Goal: Task Accomplishment & Management: Manage account settings

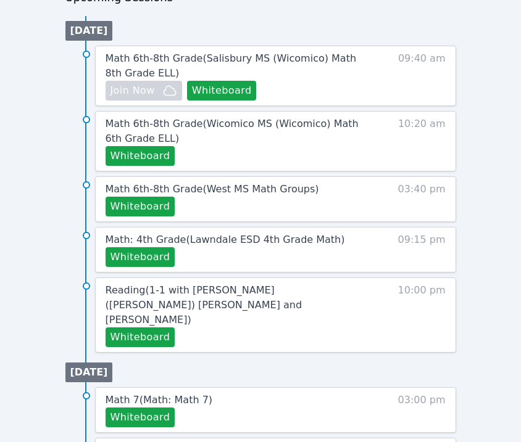
scroll to position [656, 0]
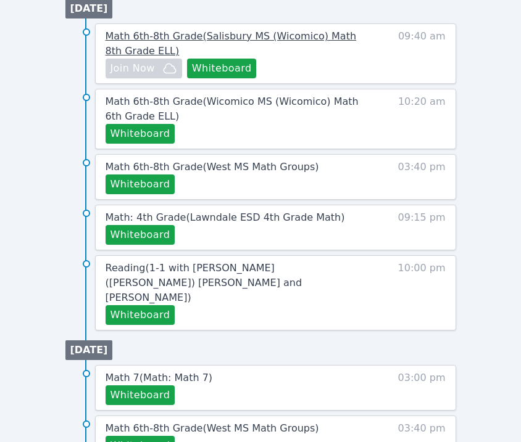
click at [153, 39] on span "Math 6th-8th Grade ( [PERSON_NAME][GEOGRAPHIC_DATA] (Wicomico) Math 8th Grade E…" at bounding box center [231, 43] width 251 height 27
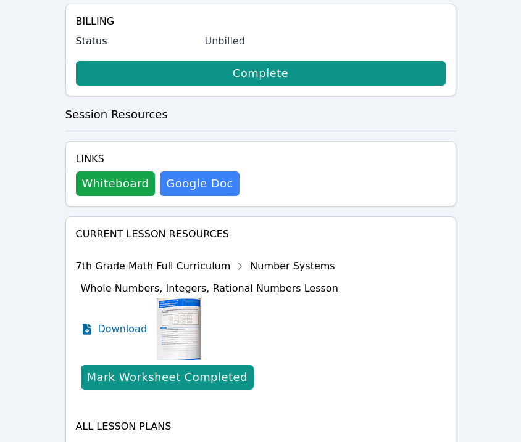
scroll to position [539, 0]
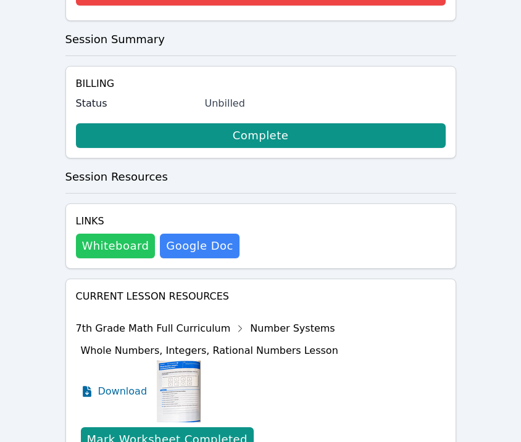
click at [115, 234] on button "Whiteboard" at bounding box center [116, 246] width 80 height 25
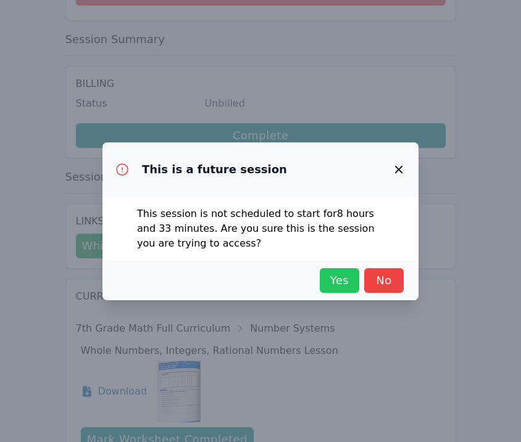
click at [351, 287] on span "Yes" at bounding box center [339, 280] width 27 height 17
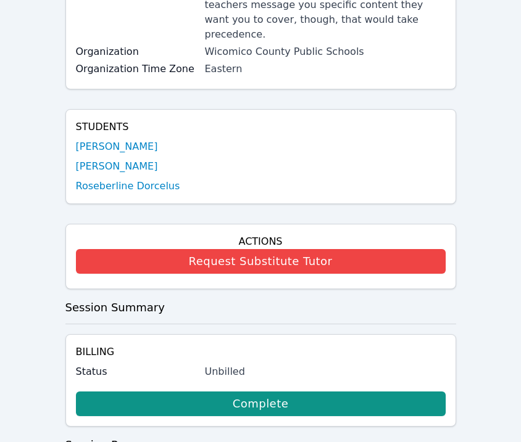
scroll to position [143, 0]
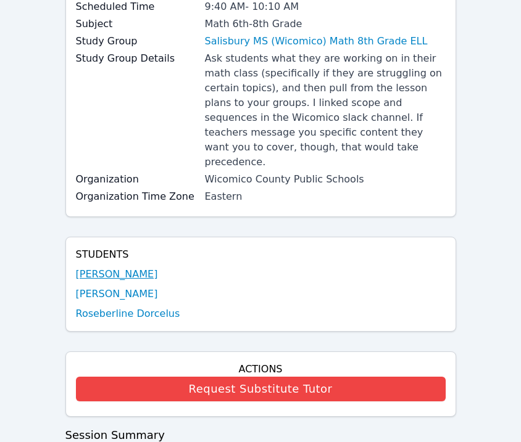
click at [97, 267] on link "[PERSON_NAME]" at bounding box center [117, 274] width 82 height 15
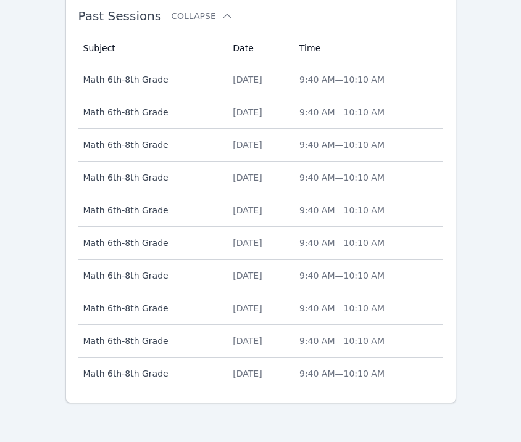
scroll to position [1102, 0]
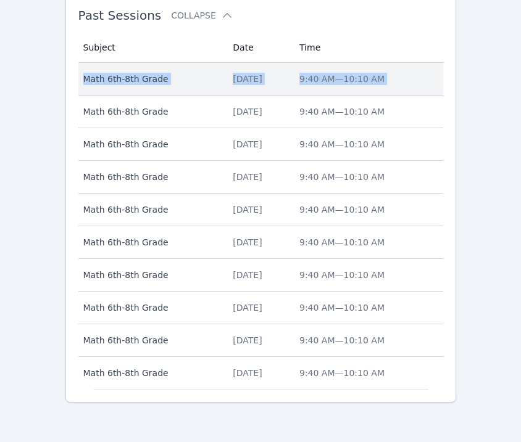
drag, startPoint x: 175, startPoint y: 99, endPoint x: 164, endPoint y: 68, distance: 33.0
click at [164, 68] on tbody "Subject Math 6th-8th Grade Date [DATE] Time 9:40 AM — 10:10 AM Subject Math 6th…" at bounding box center [260, 226] width 365 height 326
click at [164, 68] on td "Subject Math 6th-8th Grade" at bounding box center [151, 79] width 147 height 33
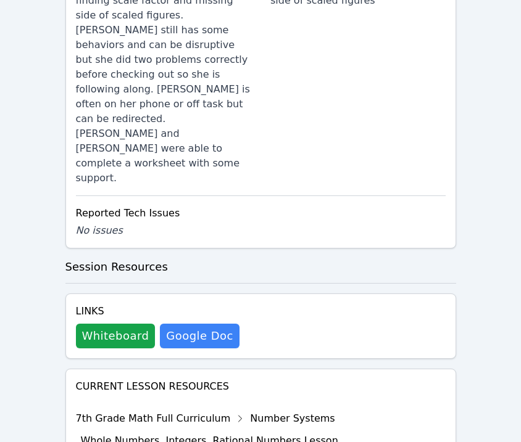
scroll to position [998, 0]
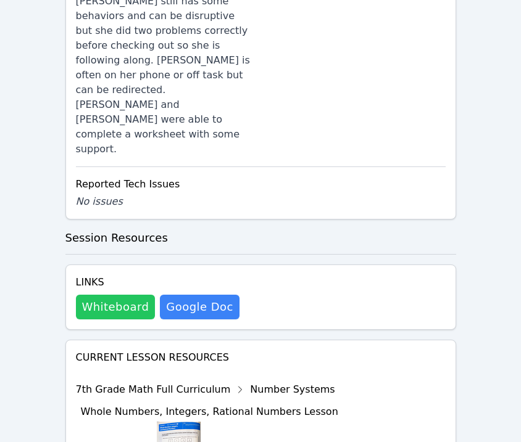
click at [112, 295] on button "Whiteboard" at bounding box center [116, 307] width 80 height 25
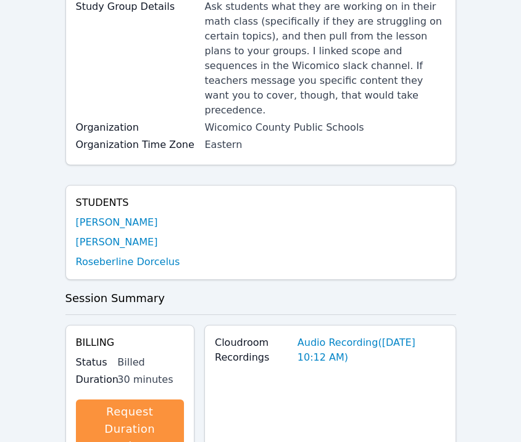
scroll to position [0, 0]
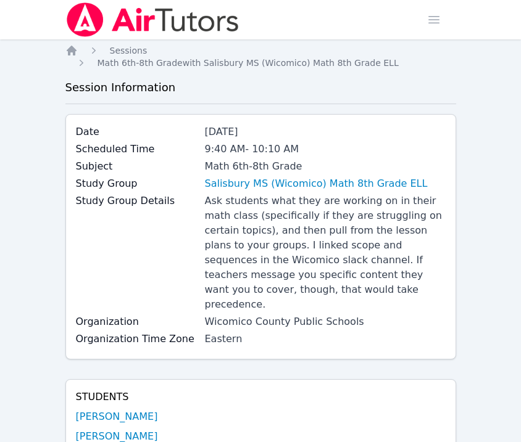
click at [97, 23] on img at bounding box center [152, 19] width 175 height 35
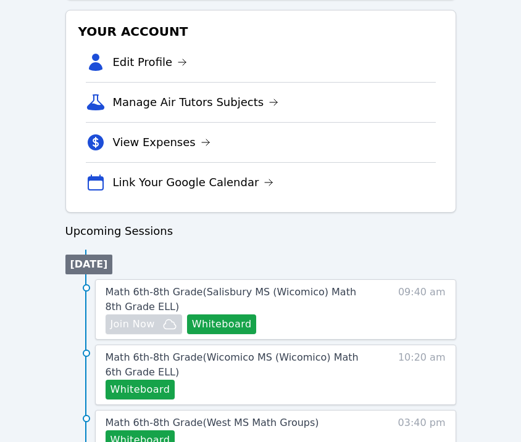
scroll to position [497, 0]
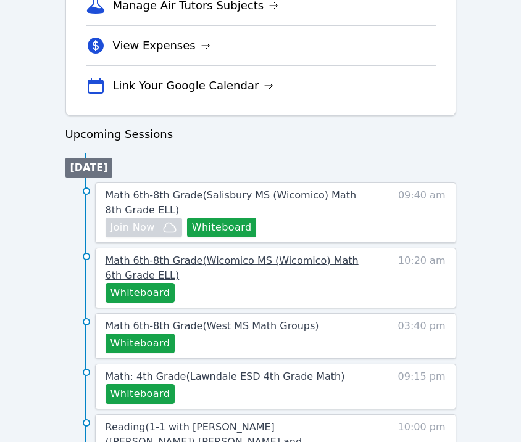
click at [136, 268] on link "Math 6th-8th Grade ( Wicomico MS (Wicomico) Math 6th Grade ELL )" at bounding box center [233, 269] width 255 height 30
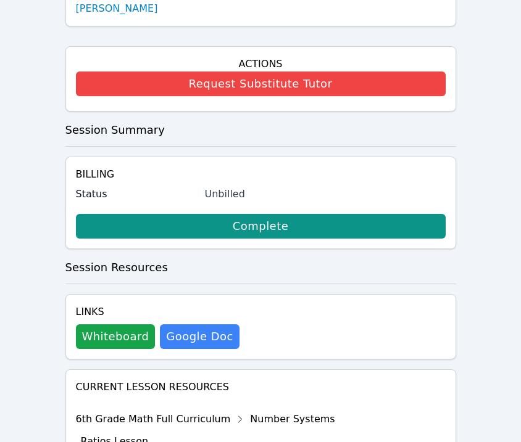
scroll to position [470, 0]
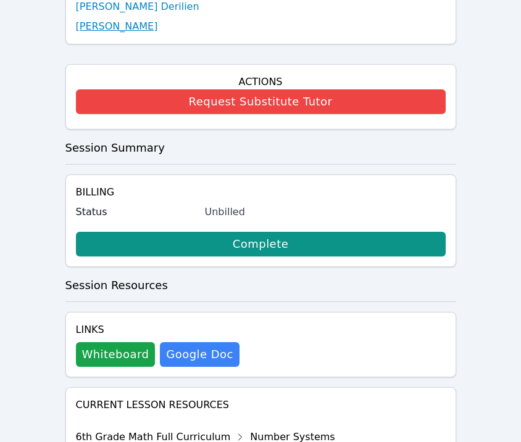
click at [109, 19] on link "[PERSON_NAME]" at bounding box center [117, 26] width 82 height 15
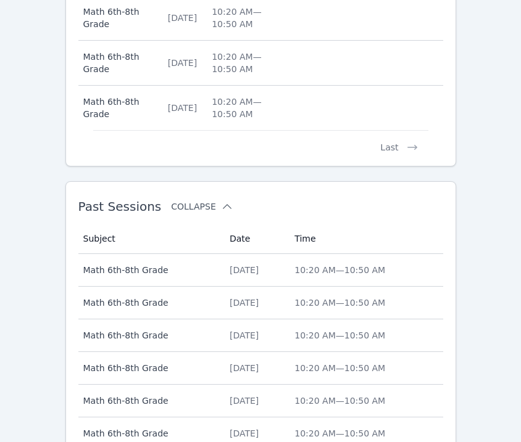
scroll to position [923, 0]
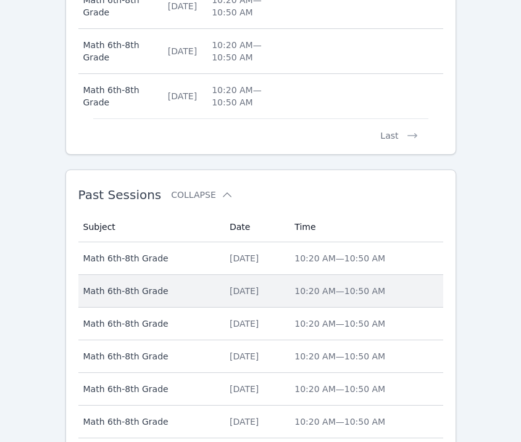
click at [199, 276] on td "Subject Math 6th-8th Grade" at bounding box center [150, 291] width 144 height 33
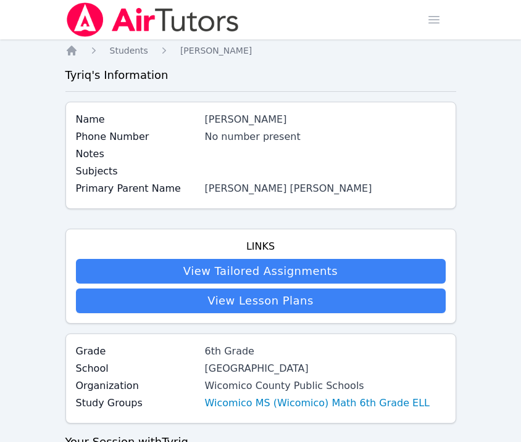
scroll to position [923, 0]
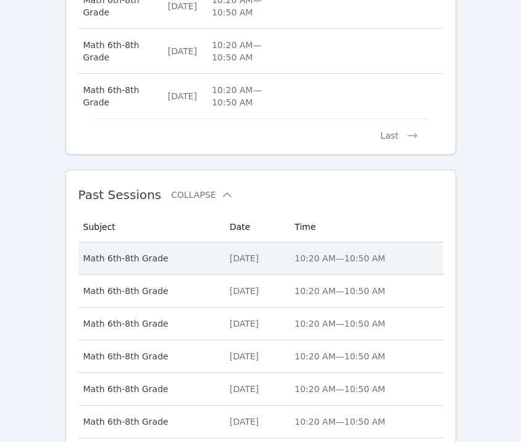
click at [177, 263] on span "Math 6th-8th Grade" at bounding box center [148, 258] width 131 height 12
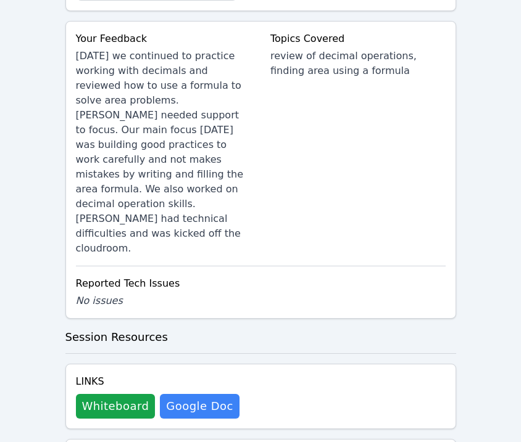
scroll to position [1076, 0]
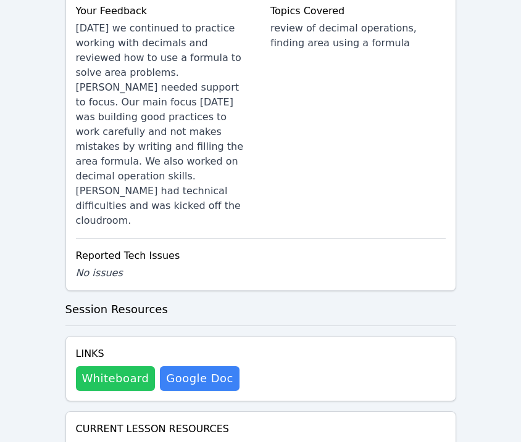
click at [122, 367] on button "Whiteboard" at bounding box center [116, 379] width 80 height 25
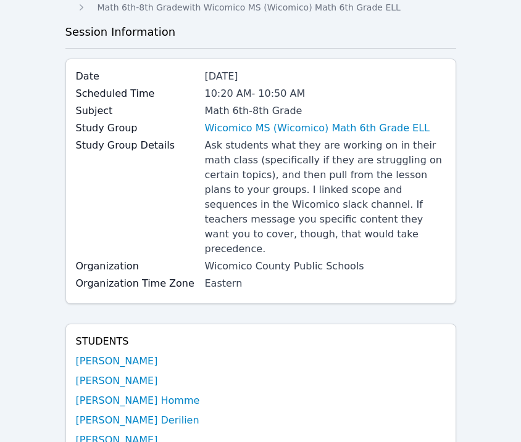
scroll to position [0, 0]
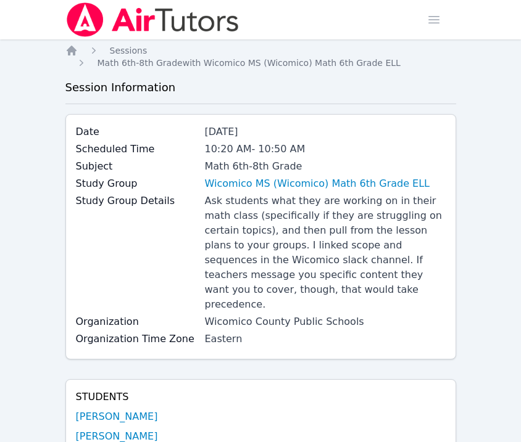
click at [83, 7] on img at bounding box center [152, 19] width 175 height 35
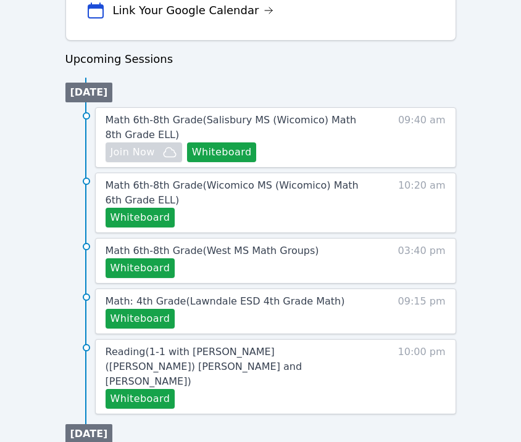
scroll to position [597, 0]
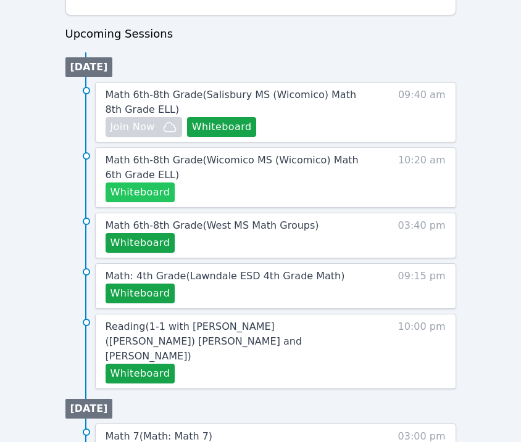
click at [133, 197] on button "Whiteboard" at bounding box center [141, 193] width 70 height 20
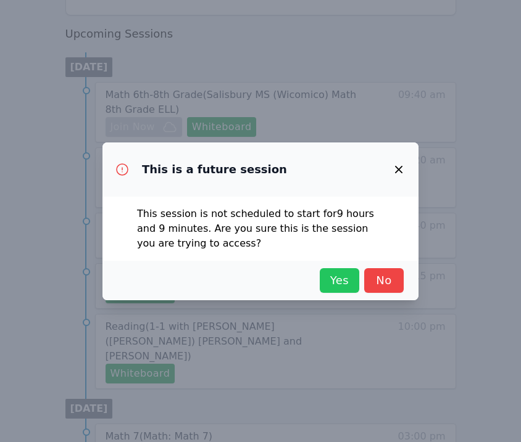
click at [331, 281] on span "Yes" at bounding box center [339, 280] width 27 height 17
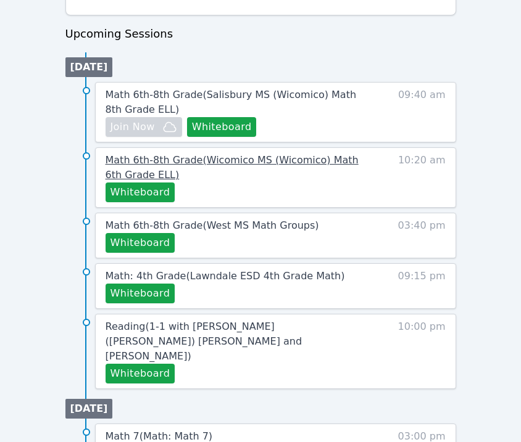
click at [218, 165] on span "Math 6th-8th Grade ( Wicomico MS (Wicomico) Math 6th Grade ELL )" at bounding box center [232, 167] width 253 height 27
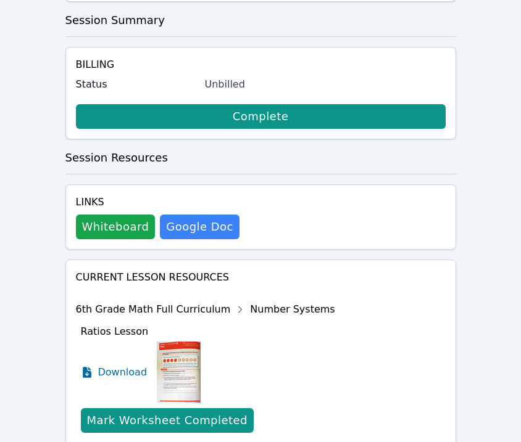
scroll to position [697, 0]
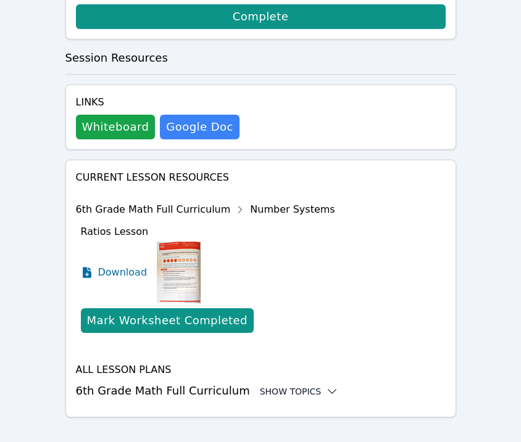
click at [282, 386] on div "Show Topics" at bounding box center [299, 392] width 79 height 12
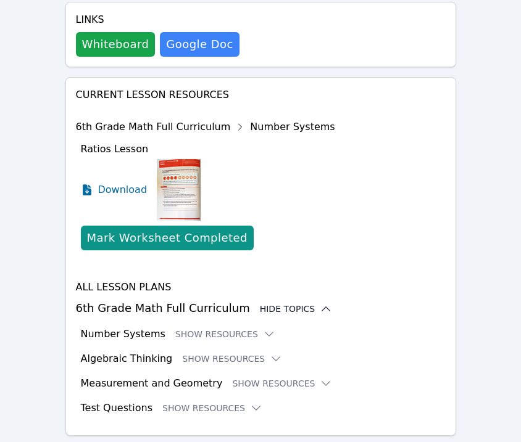
scroll to position [798, 0]
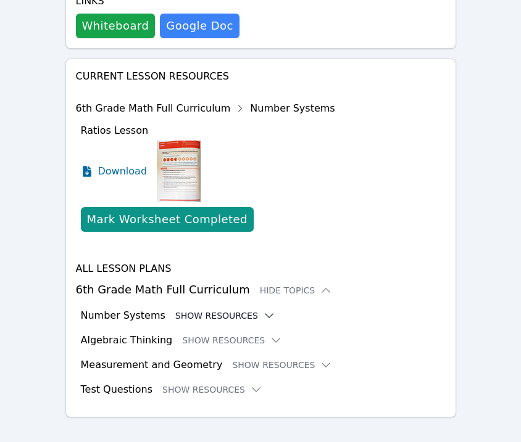
click at [227, 310] on button "Show Resources" at bounding box center [225, 316] width 100 height 12
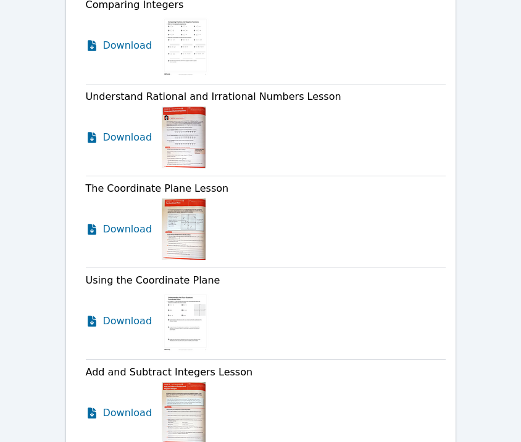
scroll to position [4210, 0]
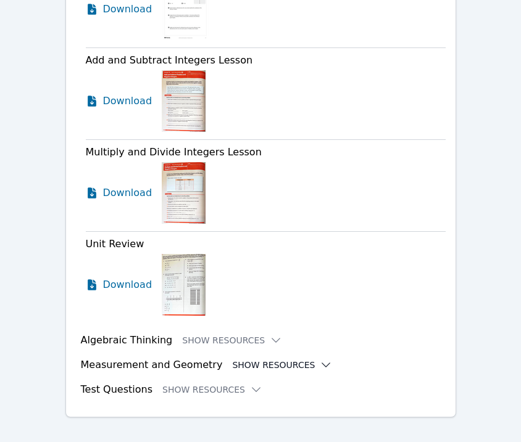
click at [241, 359] on button "Show Resources" at bounding box center [282, 365] width 100 height 12
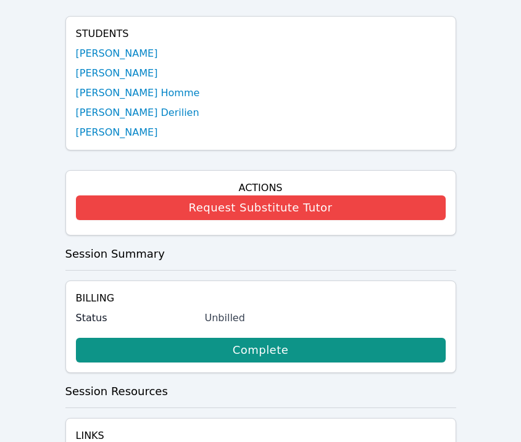
scroll to position [0, 0]
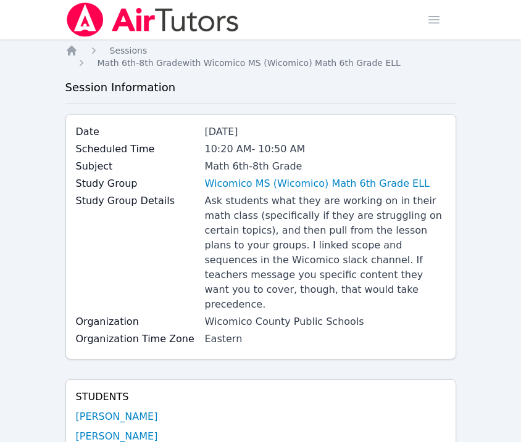
click at [118, 31] on img at bounding box center [152, 19] width 175 height 35
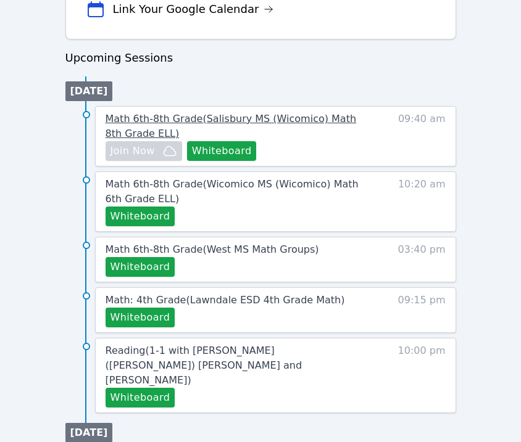
scroll to position [577, 0]
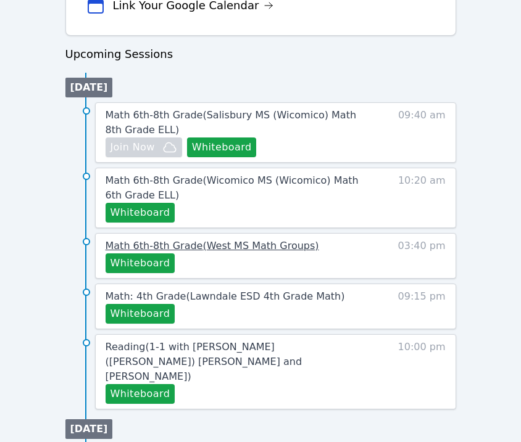
click at [175, 246] on span "Math 6th-8th Grade ( [GEOGRAPHIC_DATA] Math Groups )" at bounding box center [213, 246] width 214 height 12
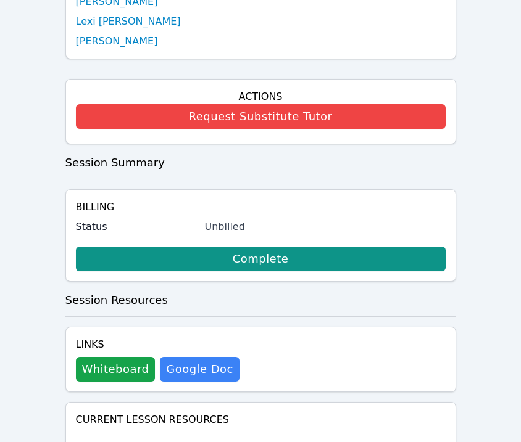
scroll to position [694, 0]
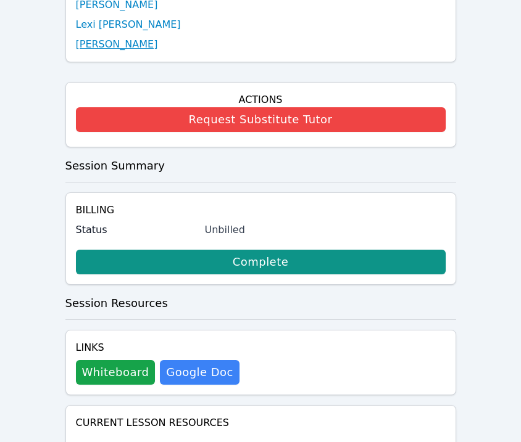
click at [127, 37] on link "[PERSON_NAME]" at bounding box center [117, 44] width 82 height 15
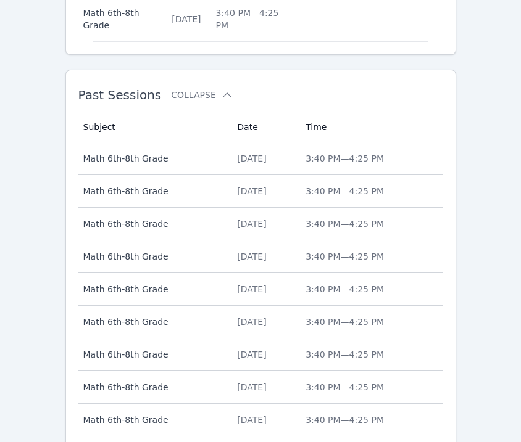
scroll to position [995, 0]
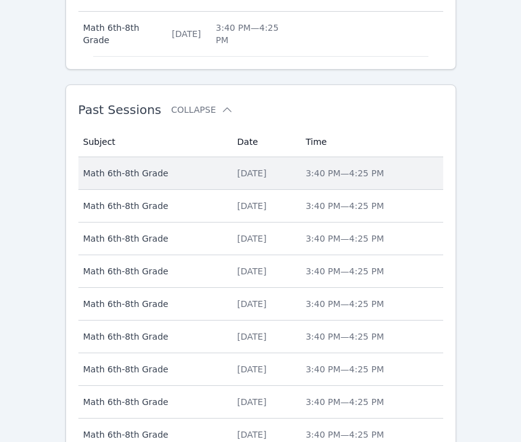
click at [185, 159] on td "Subject Math 6th-8th Grade" at bounding box center [154, 173] width 152 height 33
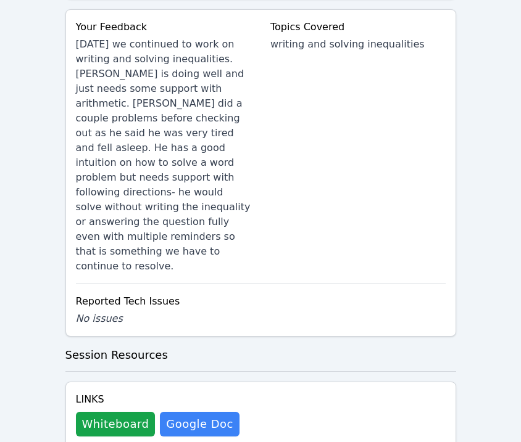
scroll to position [1404, 0]
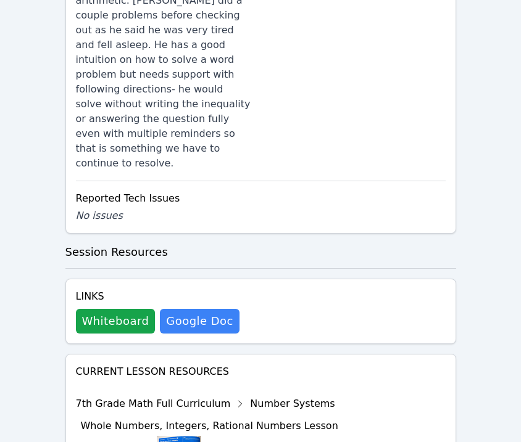
click at [117, 279] on div "Links Whiteboard Hidden Google Doc" at bounding box center [260, 311] width 391 height 65
click at [109, 309] on button "Whiteboard" at bounding box center [116, 321] width 80 height 25
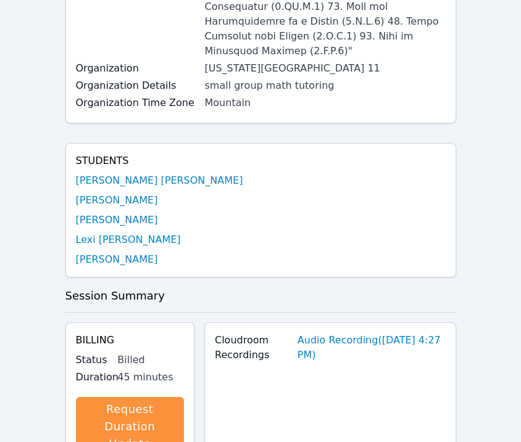
scroll to position [0, 0]
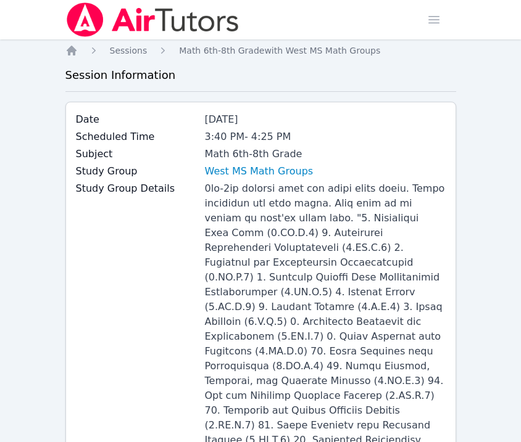
click at [130, 10] on img at bounding box center [152, 19] width 175 height 35
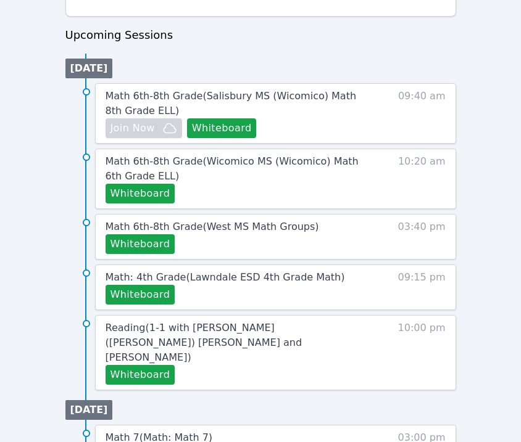
scroll to position [656, 0]
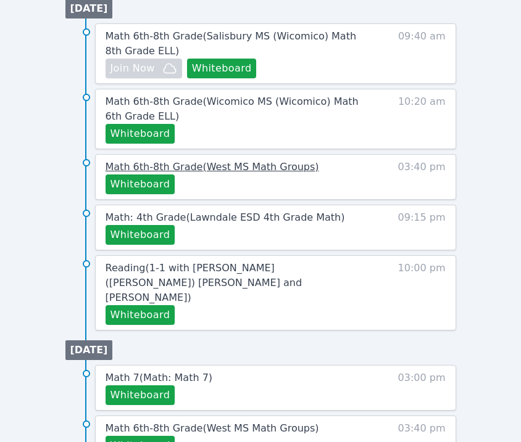
click at [202, 170] on span "Math 6th-8th Grade ( [GEOGRAPHIC_DATA] Math Groups )" at bounding box center [213, 167] width 214 height 12
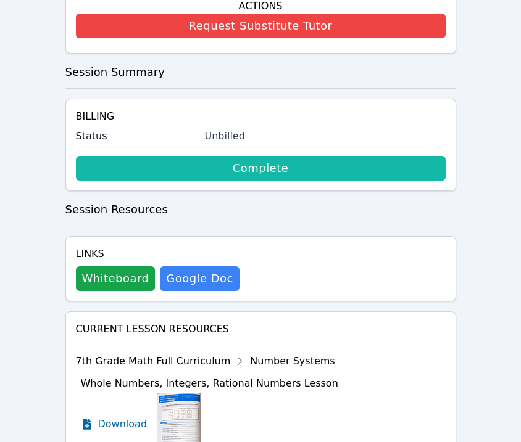
scroll to position [803, 0]
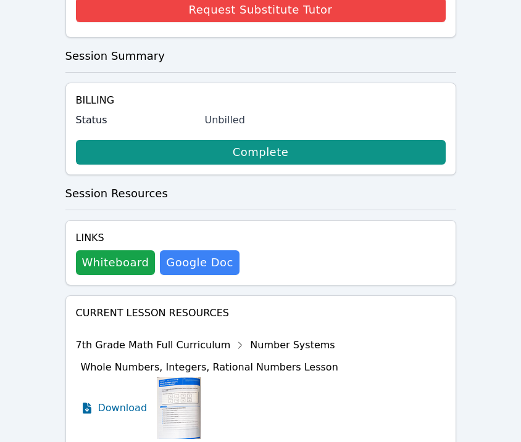
click at [122, 232] on div "Links Whiteboard Hidden Google Doc" at bounding box center [260, 252] width 391 height 65
click at [118, 251] on button "Whiteboard" at bounding box center [116, 263] width 80 height 25
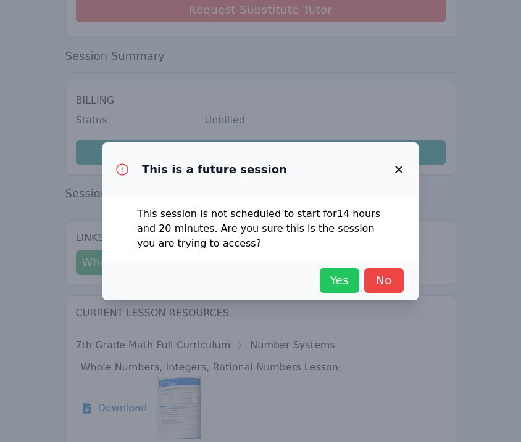
click at [335, 276] on span "Yes" at bounding box center [339, 280] width 27 height 17
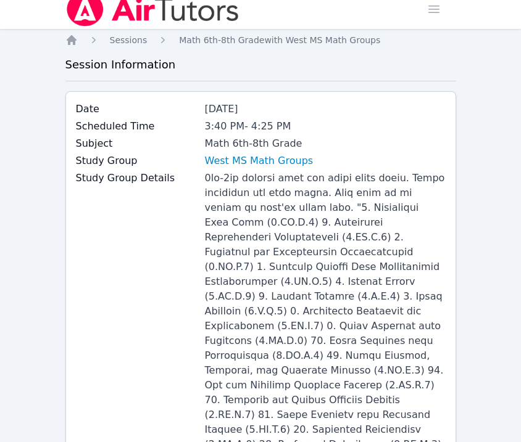
scroll to position [0, 0]
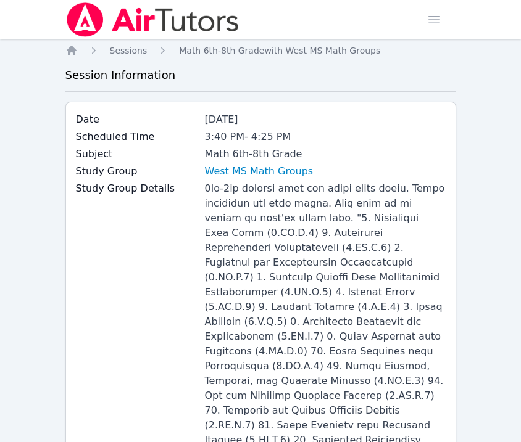
click at [97, 30] on img at bounding box center [152, 19] width 175 height 35
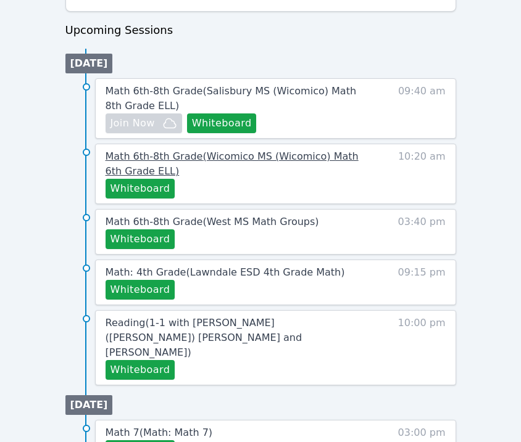
scroll to position [728, 0]
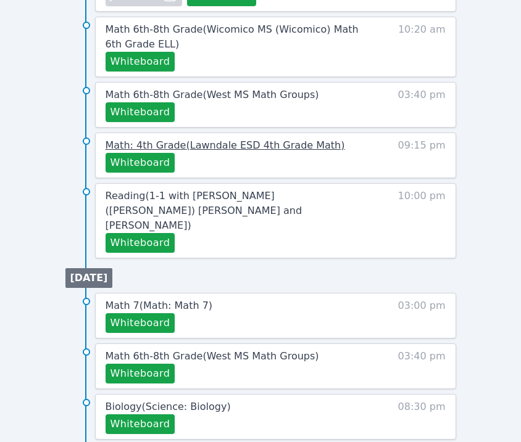
click at [186, 152] on link "Math: 4th Grade ( Lawndale ESD 4th Grade Math )" at bounding box center [225, 145] width 239 height 15
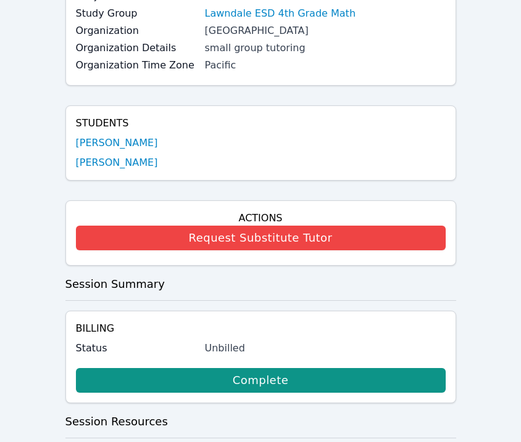
scroll to position [142, 0]
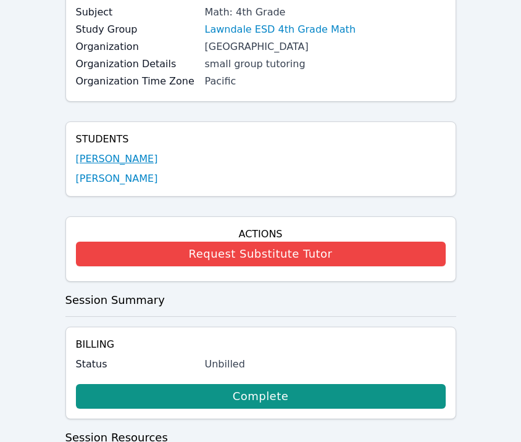
click at [127, 162] on link "[PERSON_NAME]" at bounding box center [117, 159] width 82 height 15
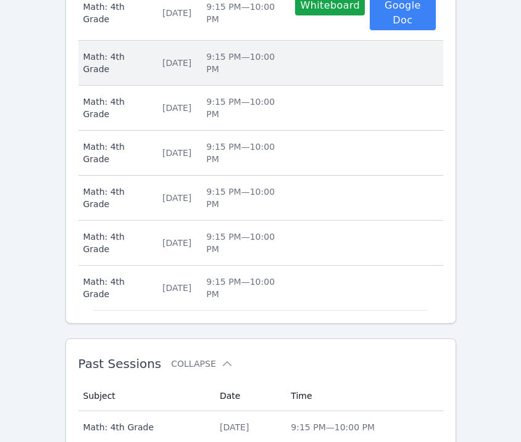
scroll to position [792, 0]
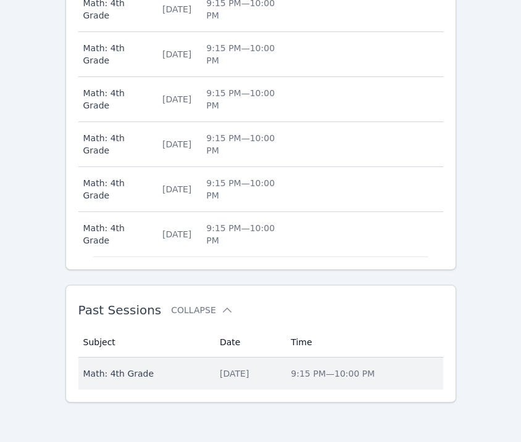
click at [146, 380] on span "Math: 4th Grade" at bounding box center [144, 374] width 122 height 12
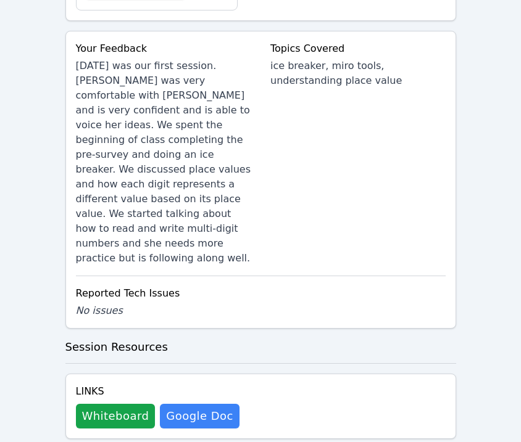
scroll to position [691, 0]
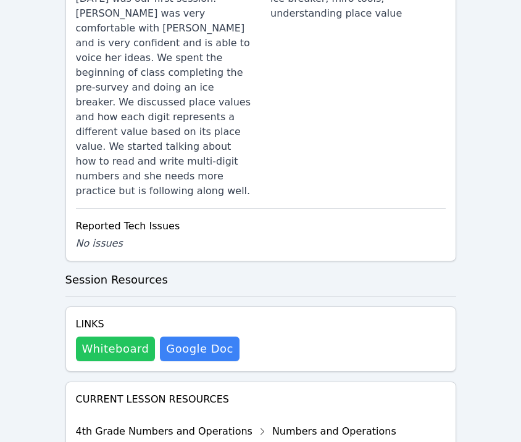
click at [136, 337] on button "Whiteboard" at bounding box center [116, 349] width 80 height 25
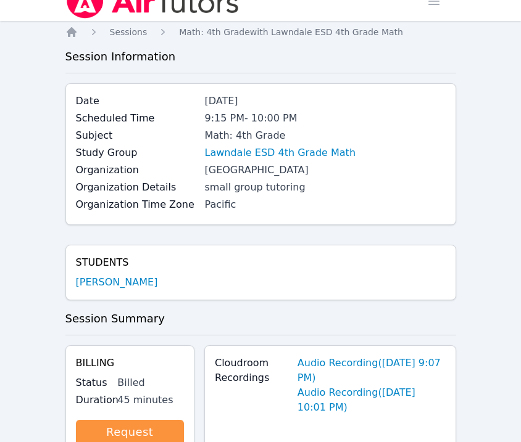
scroll to position [0, 0]
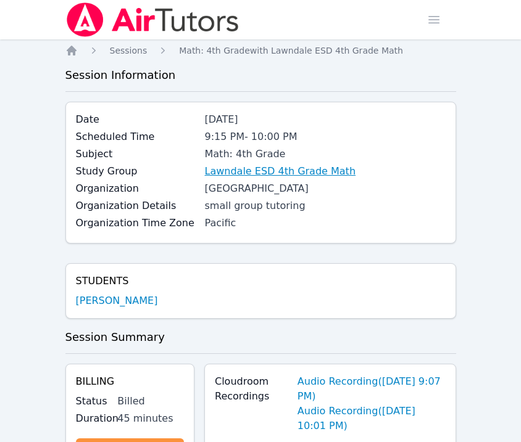
click at [222, 173] on link "Lawndale ESD 4th Grade Math" at bounding box center [280, 171] width 151 height 15
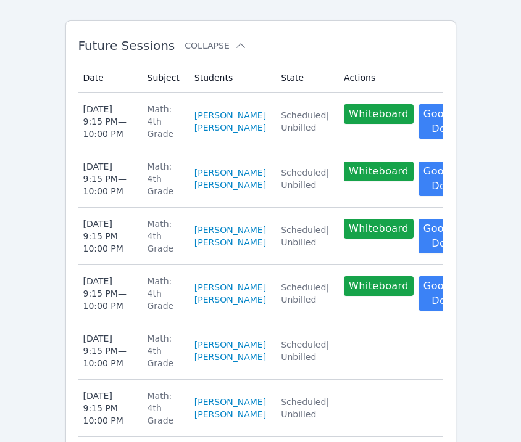
scroll to position [473, 0]
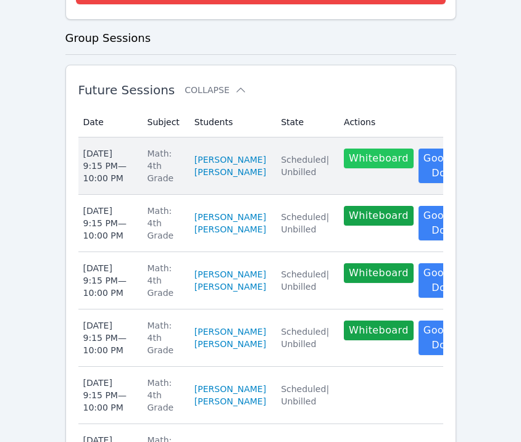
click at [344, 167] on button "Whiteboard" at bounding box center [379, 159] width 70 height 20
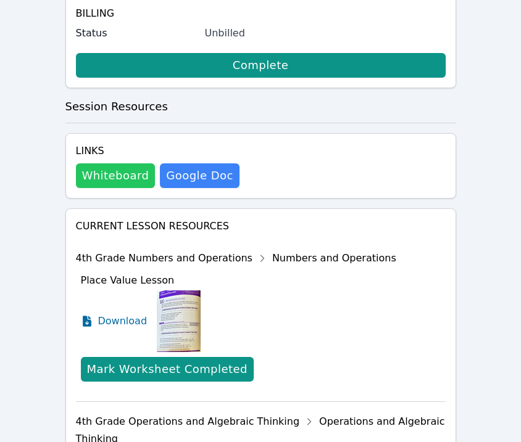
click at [138, 169] on button "Whiteboard" at bounding box center [116, 176] width 80 height 25
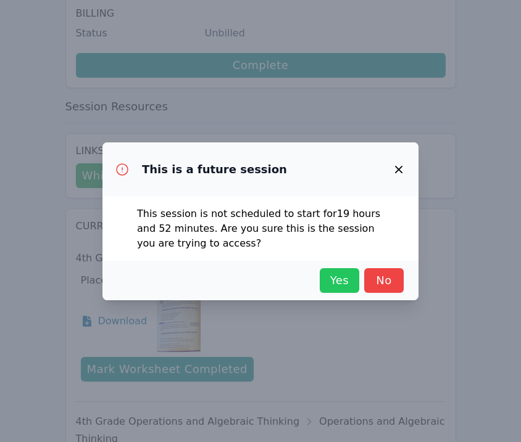
click at [336, 283] on span "Yes" at bounding box center [339, 280] width 27 height 17
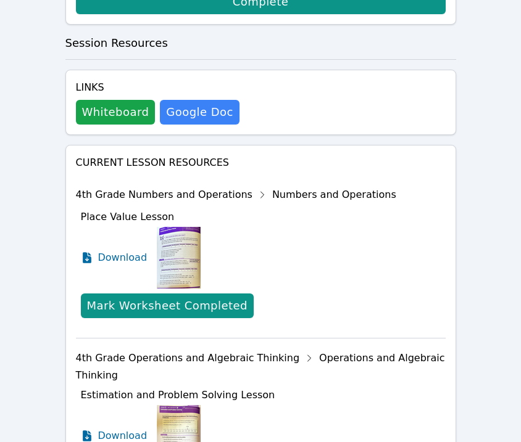
scroll to position [740, 0]
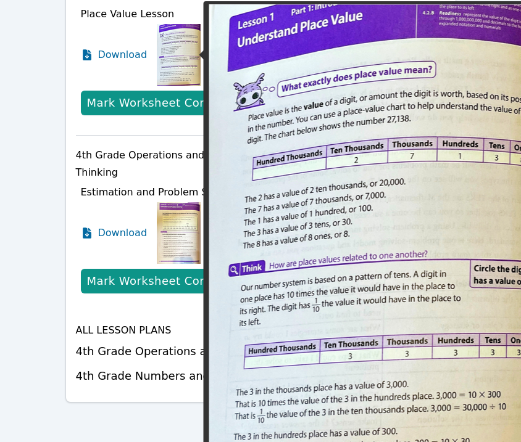
click at [172, 44] on img at bounding box center [179, 55] width 44 height 62
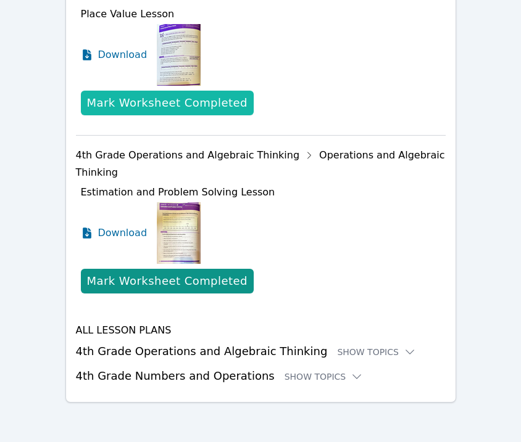
click at [207, 104] on div "Mark Worksheet Completed" at bounding box center [167, 102] width 160 height 17
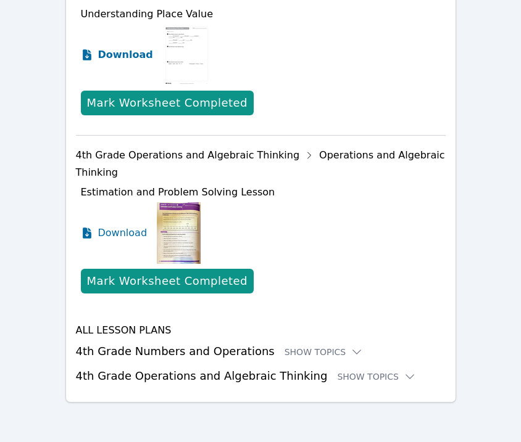
click at [124, 54] on span "Download" at bounding box center [125, 55] width 55 height 15
click at [326, 348] on div "Show Topics" at bounding box center [323, 352] width 79 height 12
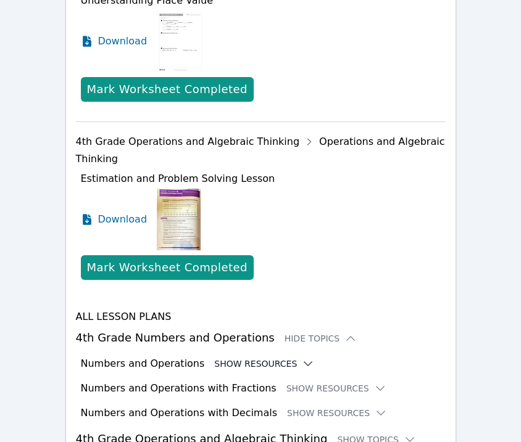
scroll to position [759, 0]
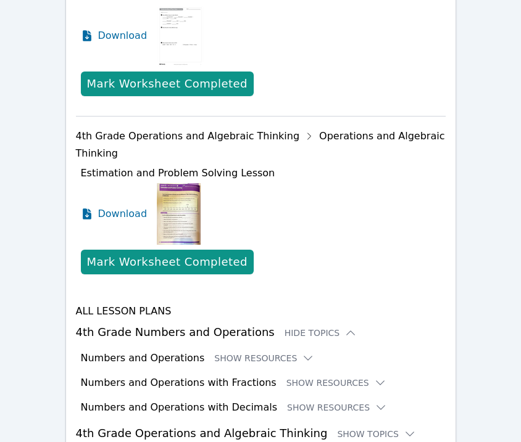
click at [259, 365] on div "Numbers and Operations Show Resources" at bounding box center [263, 358] width 365 height 15
click at [259, 363] on button "Show Resources" at bounding box center [264, 358] width 100 height 12
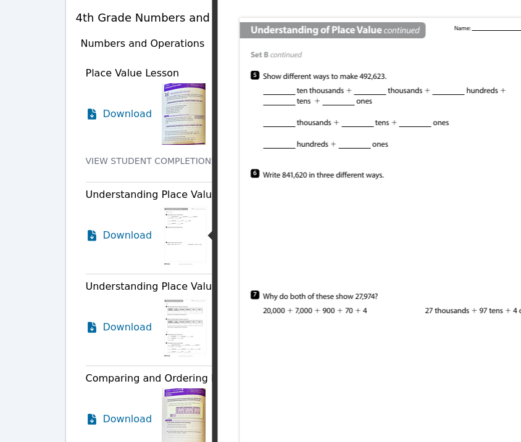
scroll to position [1102, 0]
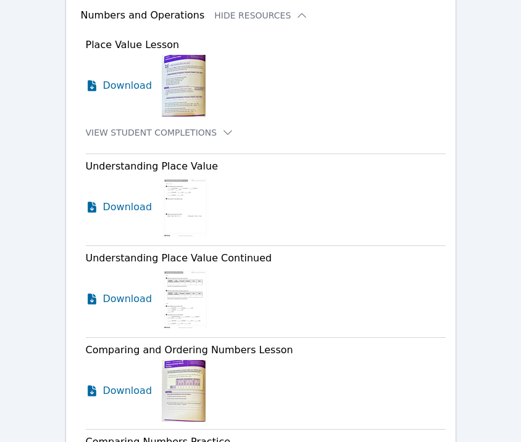
click at [175, 306] on img at bounding box center [186, 299] width 48 height 62
click at [121, 304] on span "Download" at bounding box center [130, 299] width 55 height 15
click at [199, 83] on img at bounding box center [184, 86] width 44 height 62
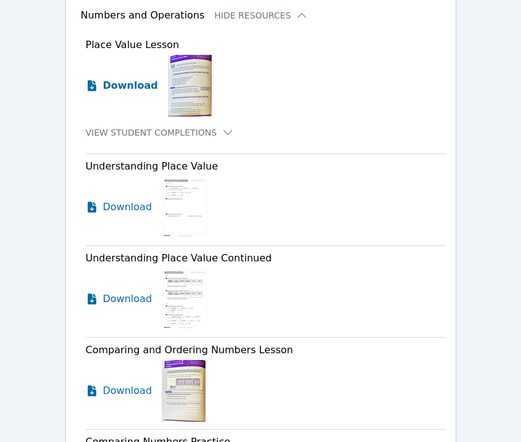
click at [135, 87] on span "Download" at bounding box center [130, 85] width 55 height 15
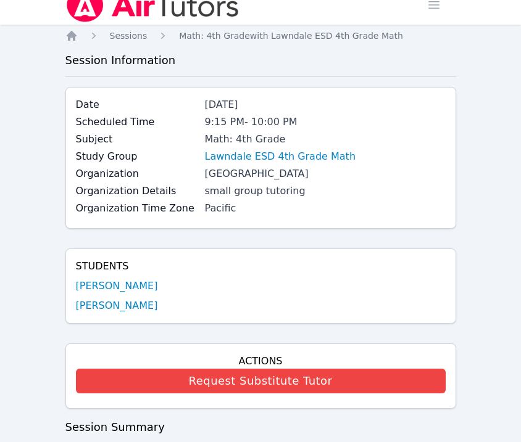
scroll to position [0, 0]
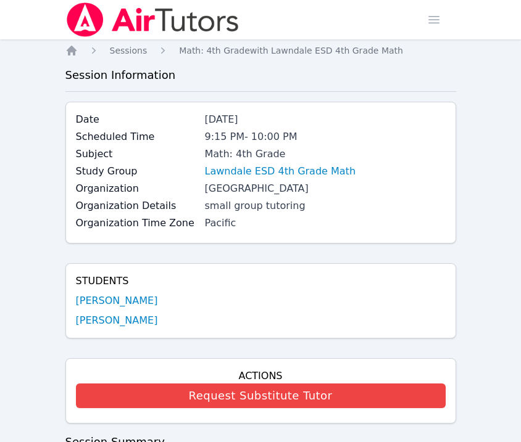
click at [99, 30] on img at bounding box center [152, 19] width 175 height 35
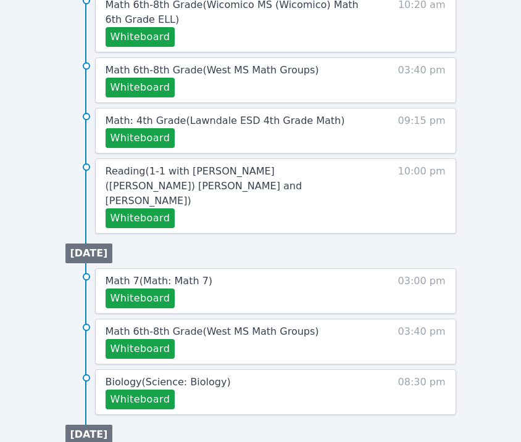
scroll to position [810, 0]
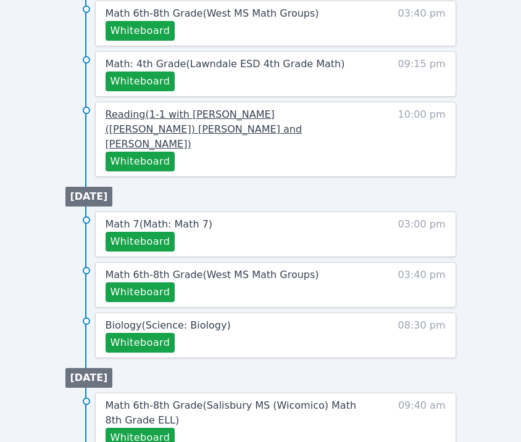
click at [144, 125] on span "Reading ( 1-1 with [PERSON_NAME] ([PERSON_NAME]) [PERSON_NAME] and [PERSON_NAME…" at bounding box center [204, 129] width 197 height 41
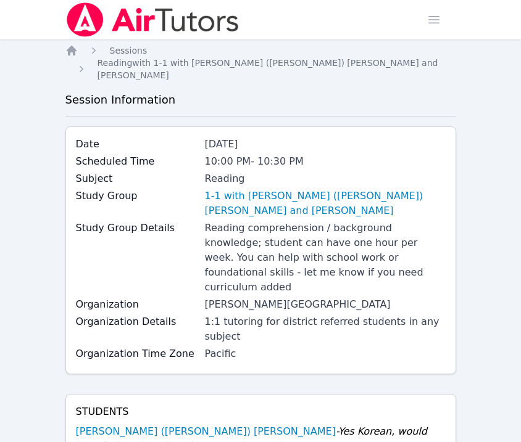
scroll to position [44, 0]
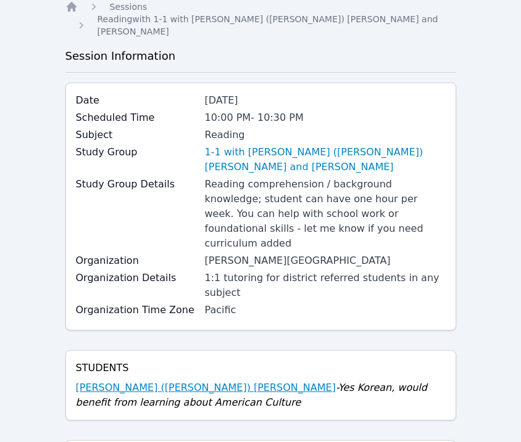
click at [122, 381] on link "[PERSON_NAME] ([PERSON_NAME]) [PERSON_NAME]" at bounding box center [206, 388] width 260 height 15
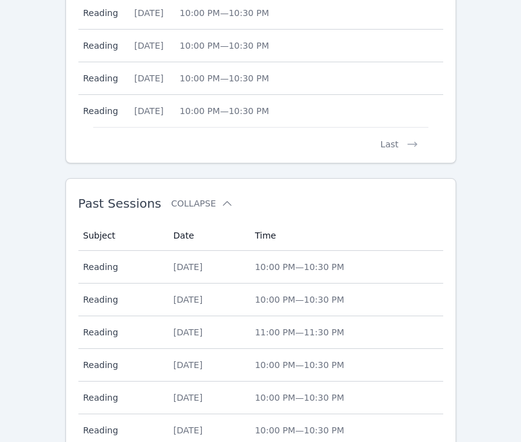
scroll to position [1090, 0]
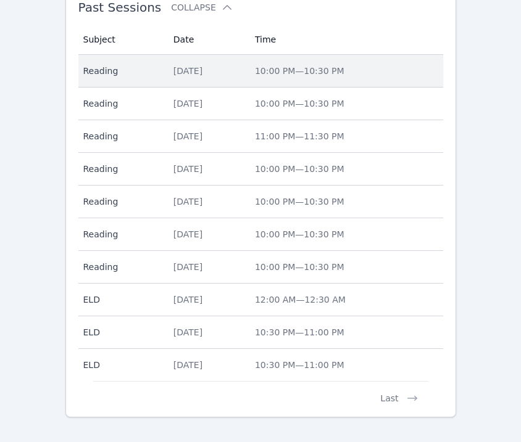
click at [230, 55] on td "Date [DATE]" at bounding box center [206, 71] width 81 height 33
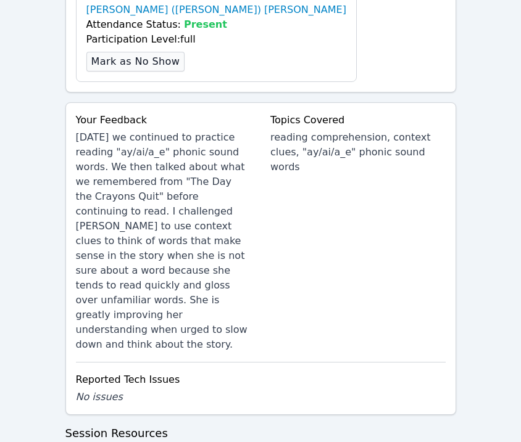
scroll to position [741, 0]
